Goal: Task Accomplishment & Management: Complete application form

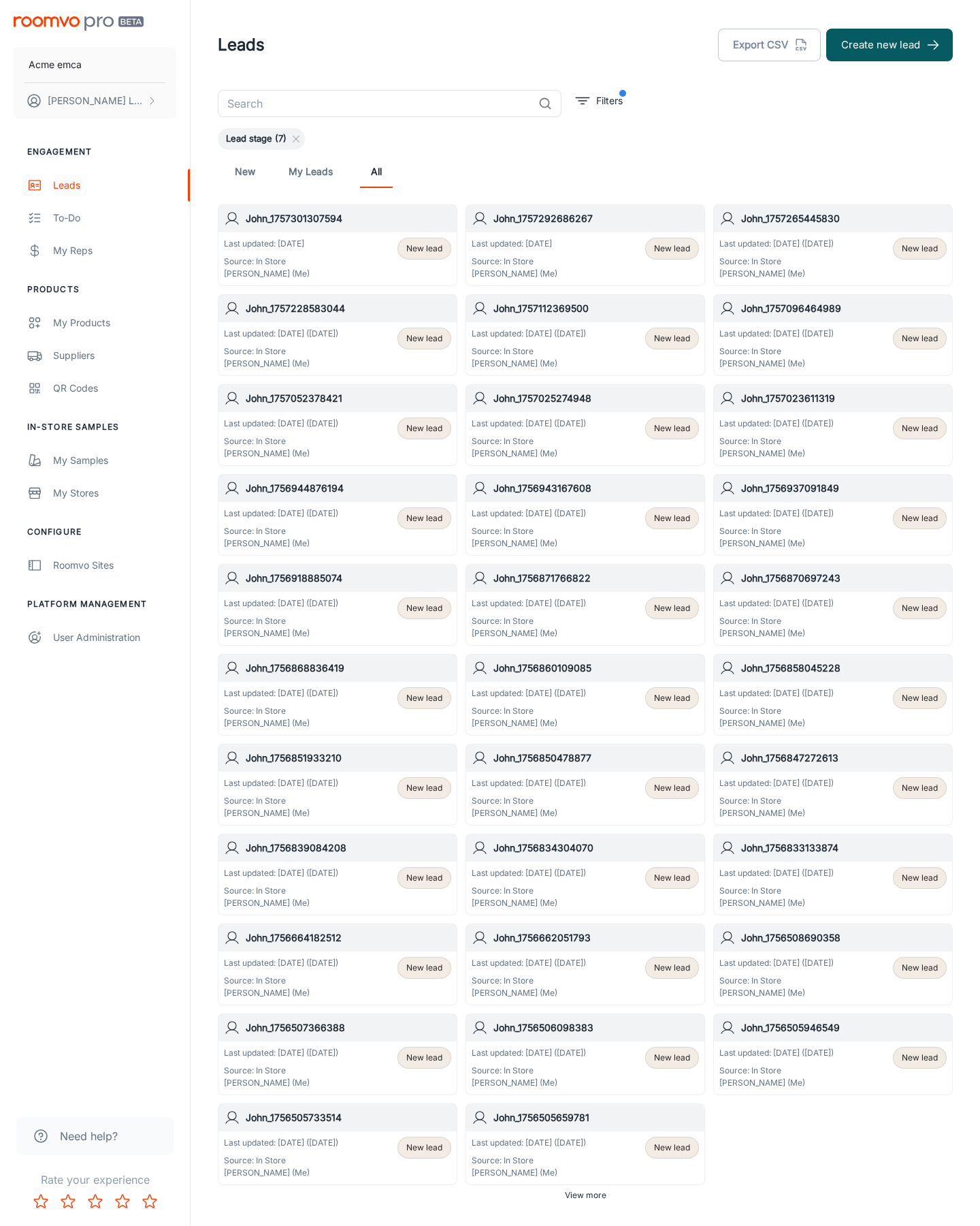
click at [890, 45] on button "Create new lead" at bounding box center [890, 45] width 127 height 33
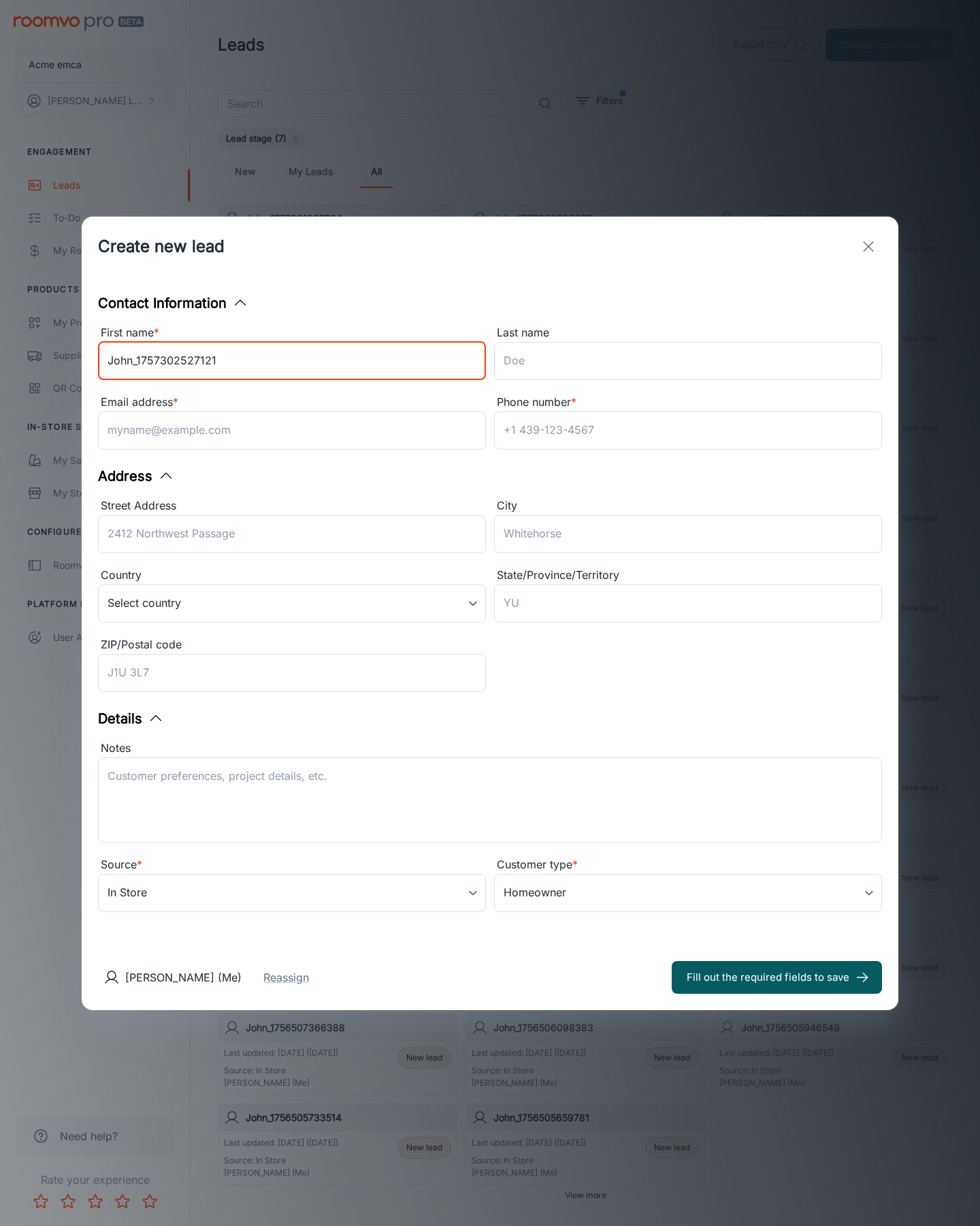
type input "John_1757302527121"
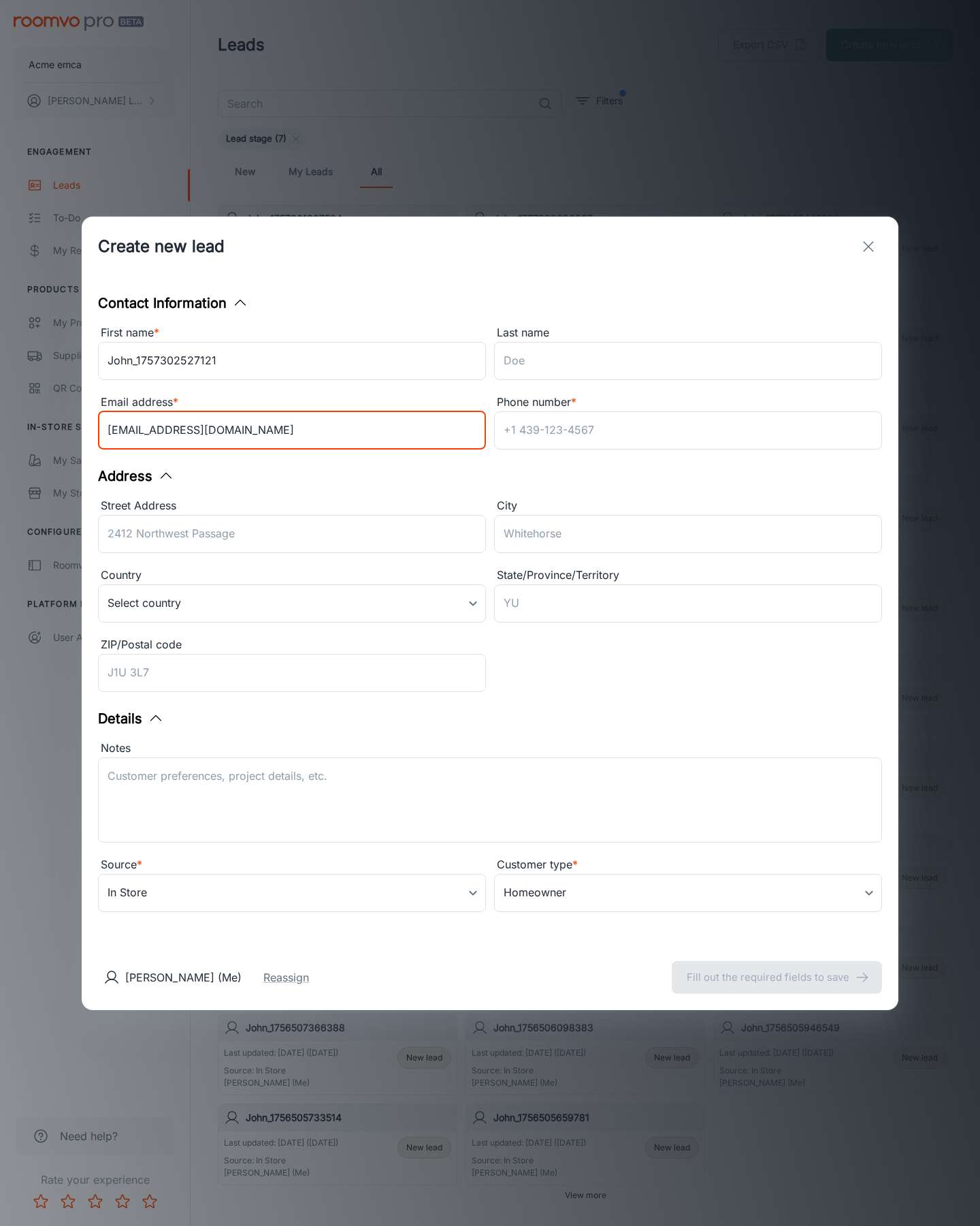
type input "[EMAIL_ADDRESS][DOMAIN_NAME]"
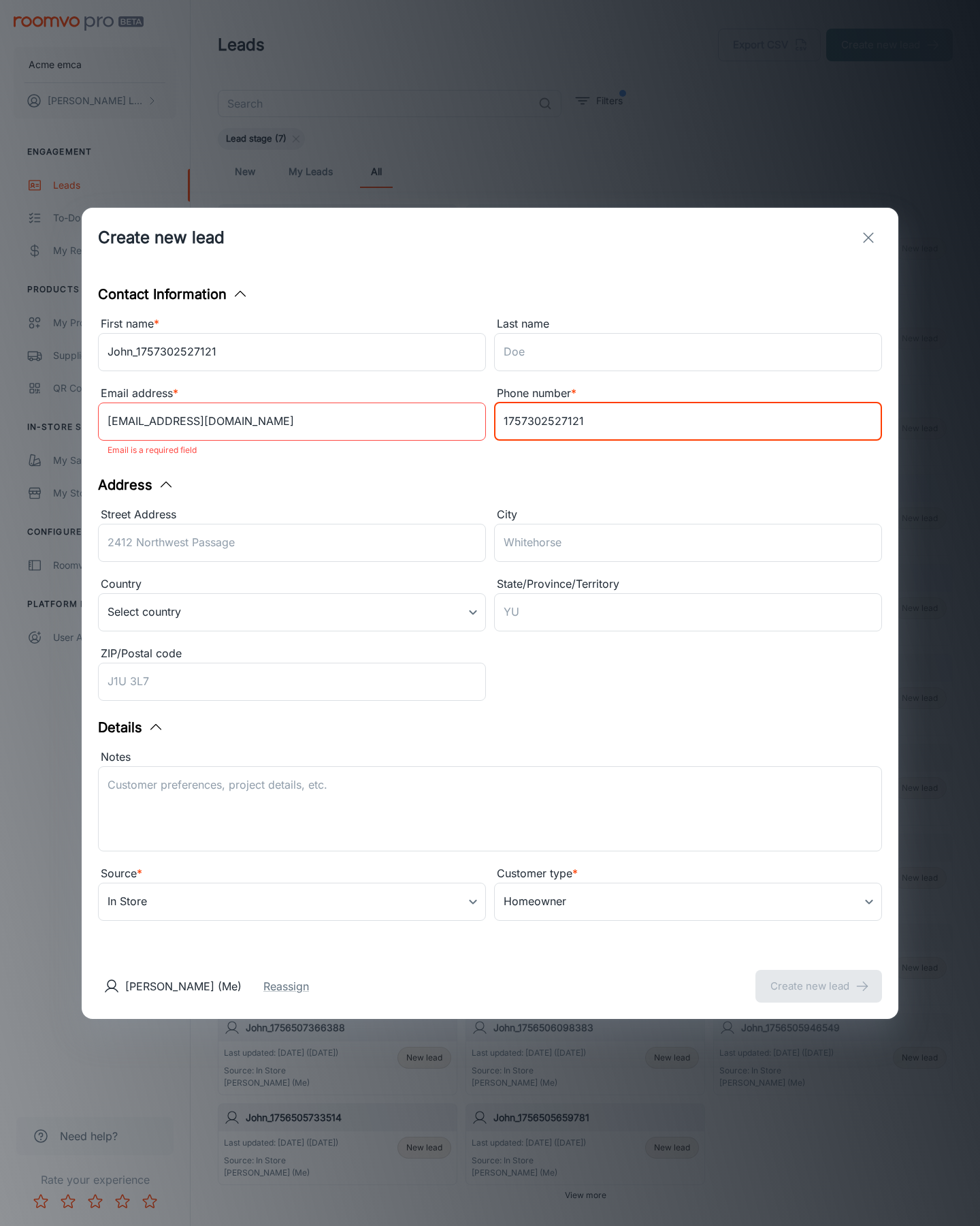
type input "1757302527121"
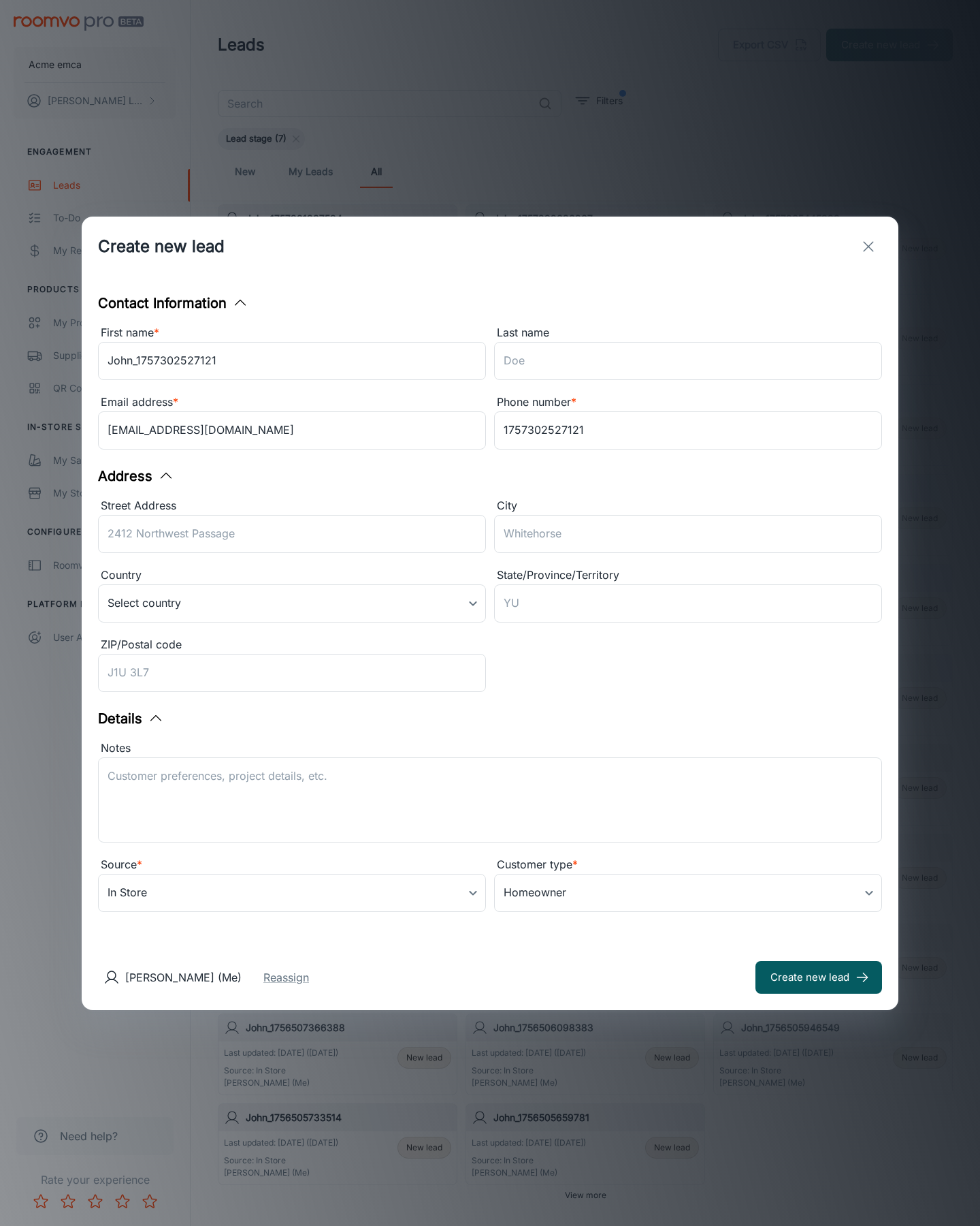
click at [819, 977] on button "Create new lead" at bounding box center [819, 977] width 127 height 33
